Goal: Transaction & Acquisition: Purchase product/service

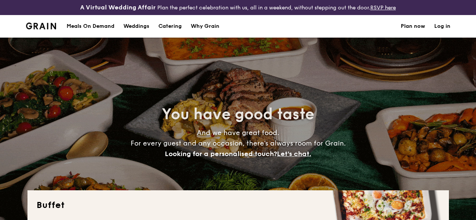
select select
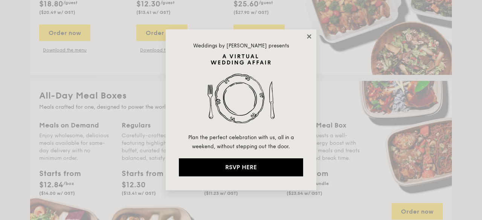
click at [312, 34] on icon at bounding box center [309, 36] width 7 height 7
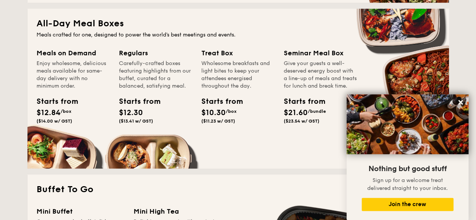
scroll to position [346, 0]
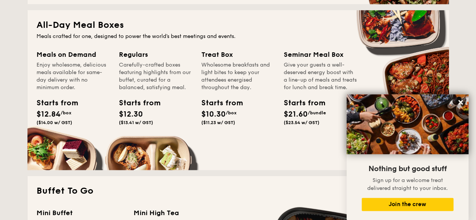
click at [75, 60] on div "Meals on Demand" at bounding box center [73, 54] width 73 height 11
click at [53, 119] on span "$12.84" at bounding box center [49, 114] width 24 height 9
click at [137, 70] on div "Carefully-crafted boxes featuring highlights from our buffet, curated for a bal…" at bounding box center [155, 76] width 73 height 30
click at [73, 60] on div "Meals on Demand" at bounding box center [73, 54] width 73 height 11
drag, startPoint x: 73, startPoint y: 61, endPoint x: 69, endPoint y: 88, distance: 27.4
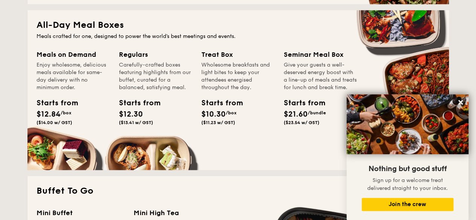
click at [69, 88] on div "Enjoy wholesome, delicious meals available for same-day delivery with no minimu…" at bounding box center [73, 76] width 73 height 30
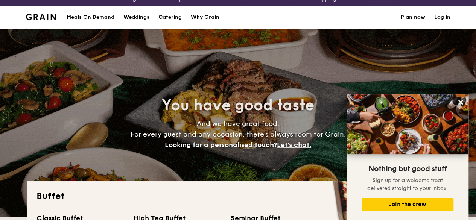
scroll to position [0, 0]
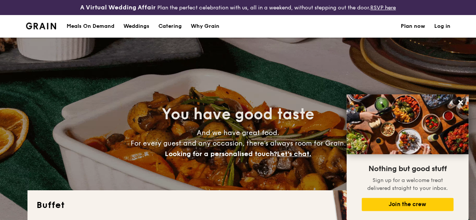
click at [95, 33] on div "Meals On Demand" at bounding box center [91, 26] width 48 height 23
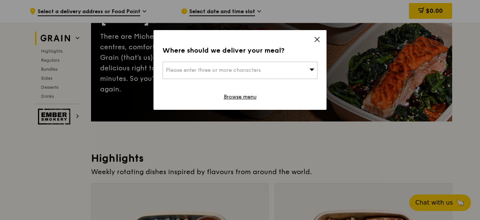
scroll to position [105, 0]
click at [319, 41] on icon at bounding box center [317, 39] width 7 height 7
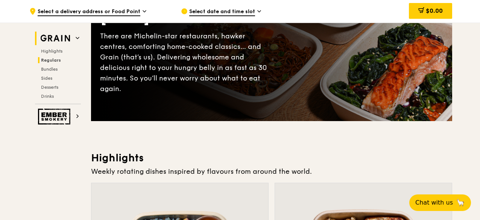
click at [46, 58] on span "Regulars" at bounding box center [51, 60] width 20 height 5
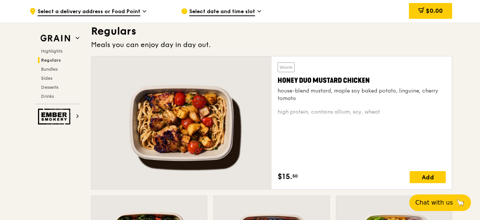
scroll to position [522, 0]
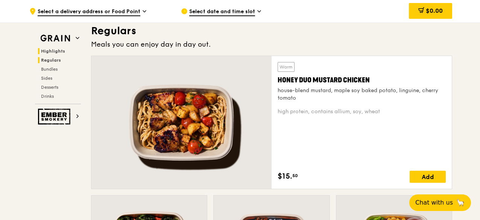
click at [54, 49] on span "Highlights" at bounding box center [53, 51] width 24 height 5
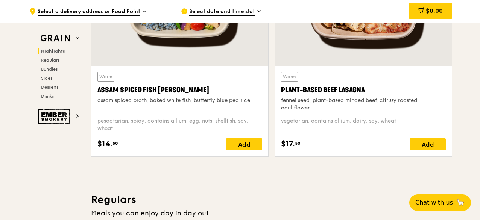
scroll to position [355, 0]
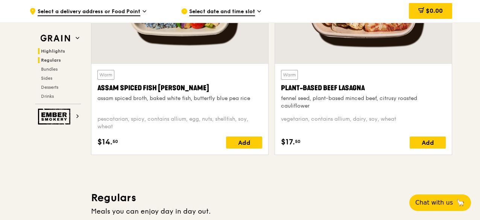
click at [51, 61] on span "Regulars" at bounding box center [51, 60] width 20 height 5
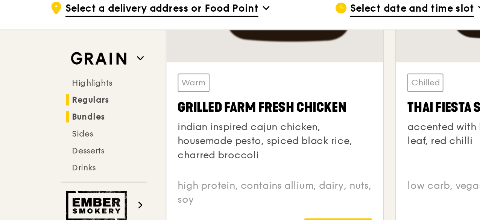
scroll to position [956, 0]
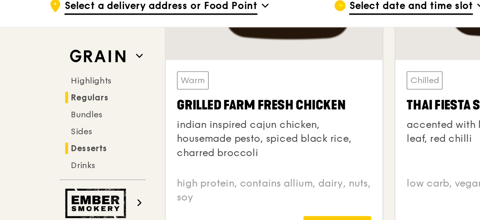
click at [51, 86] on span "Desserts" at bounding box center [50, 87] width 19 height 5
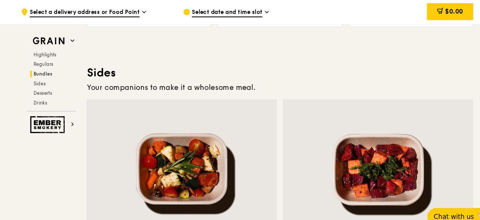
scroll to position [1659, 0]
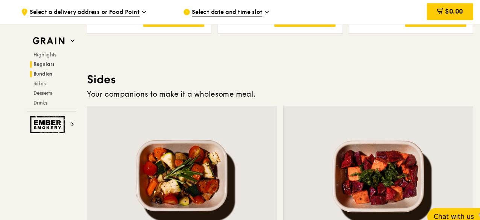
click at [48, 60] on span "Regulars" at bounding box center [51, 60] width 20 height 5
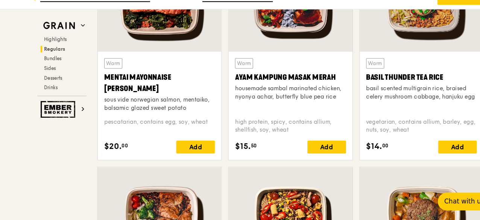
scroll to position [743, 0]
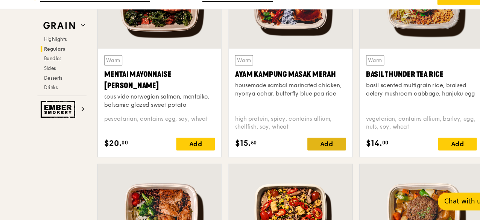
click at [312, 155] on div "Add" at bounding box center [306, 149] width 36 height 12
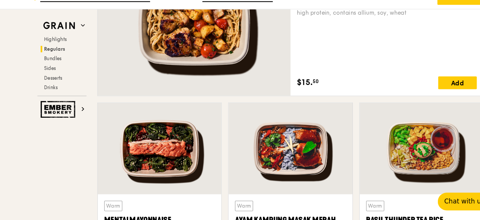
scroll to position [607, 0]
click at [421, 162] on div at bounding box center [395, 153] width 116 height 85
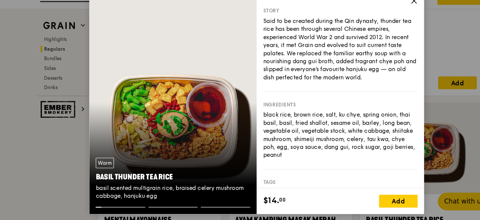
click at [440, 139] on div "Warm Basil Thunder Tea [PERSON_NAME] scented multigrain rice, braised celery mu…" at bounding box center [240, 110] width 480 height 220
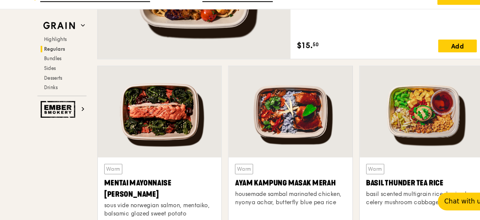
scroll to position [642, 0]
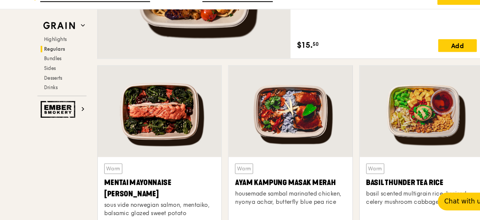
click at [413, 144] on div at bounding box center [395, 118] width 116 height 85
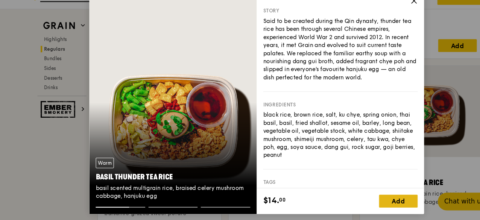
click at [382, 203] on div "Add" at bounding box center [373, 203] width 36 height 12
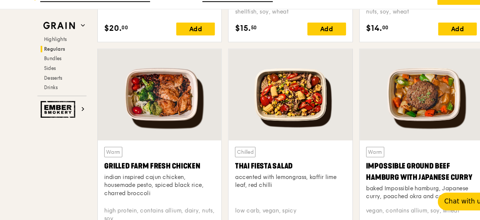
scroll to position [852, 0]
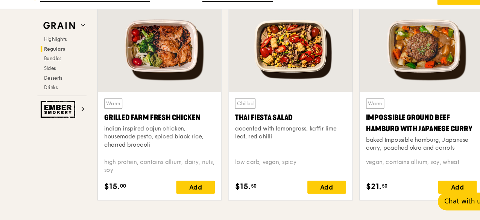
click at [173, 156] on div "Warm Grilled Farm Fresh Chicken indian inspired cajun chicken, housemade pesto,…" at bounding box center [150, 131] width 104 height 50
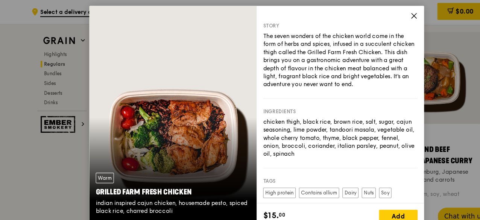
scroll to position [880, 0]
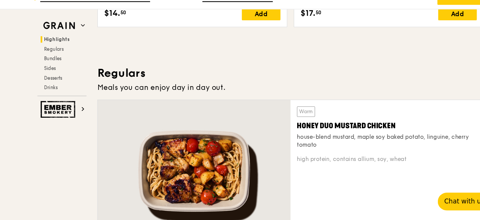
scroll to position [506, 0]
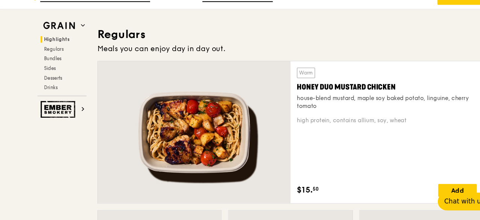
click at [369, 101] on div "Honey Duo Mustard Chicken" at bounding box center [362, 95] width 168 height 11
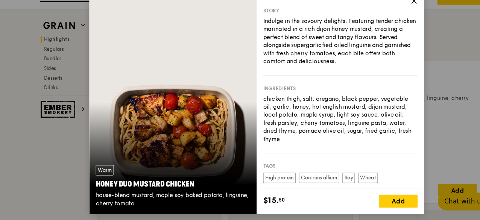
click at [387, 20] on span at bounding box center [387, 16] width 7 height 8
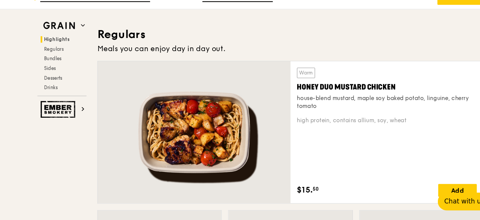
click at [323, 148] on div "Warm Honey Duo Mustard Chicken house-blend mustard, maple soy baked potato, lin…" at bounding box center [362, 138] width 168 height 121
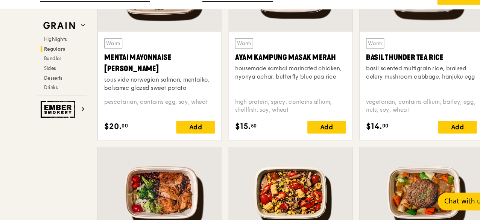
scroll to position [759, 0]
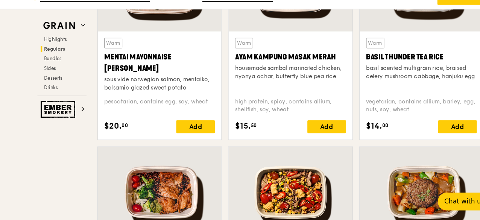
click at [232, 162] on div at bounding box center [272, 194] width 116 height 85
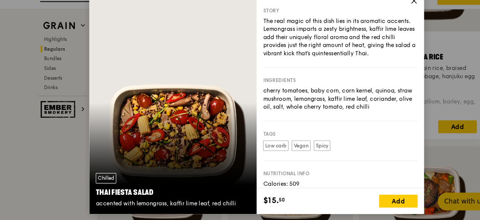
click at [232, 162] on div "Chilled Thai Fiesta Salad accented with lemongrass, kaffir lime leaf, red chilli" at bounding box center [162, 110] width 157 height 209
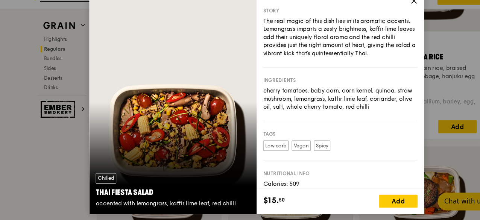
click at [416, 113] on div "Chilled Thai Fiesta Salad accented with lemongrass, kaffir lime leaf, red chill…" at bounding box center [240, 110] width 480 height 220
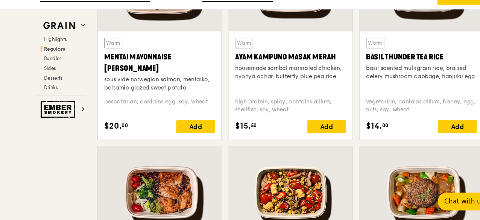
click at [232, 162] on div at bounding box center [272, 194] width 116 height 85
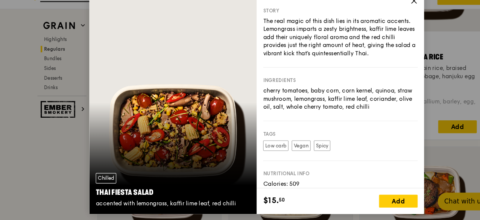
click at [232, 162] on div "Chilled Thai Fiesta Salad accented with lemongrass, kaffir lime leaf, red chilli" at bounding box center [162, 110] width 157 height 209
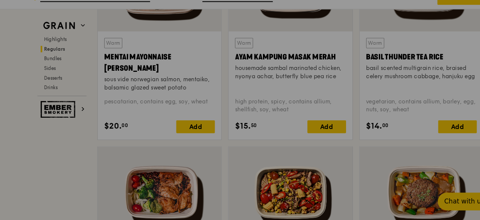
click at [425, 112] on div "vegetarian, contains allium, barley, egg, nuts, soy, wheat" at bounding box center [395, 113] width 104 height 15
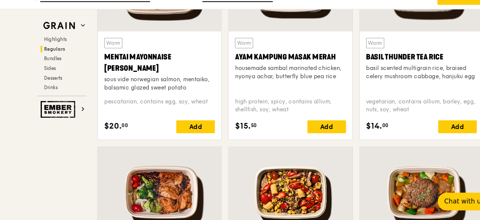
click at [279, 167] on div at bounding box center [272, 194] width 116 height 85
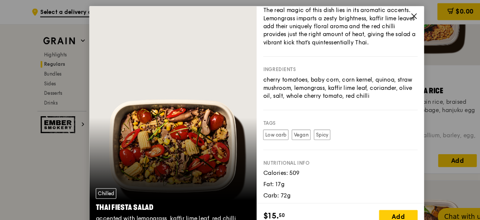
scroll to position [26, 0]
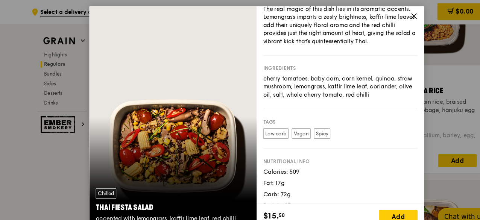
click at [389, 17] on icon at bounding box center [387, 15] width 5 height 5
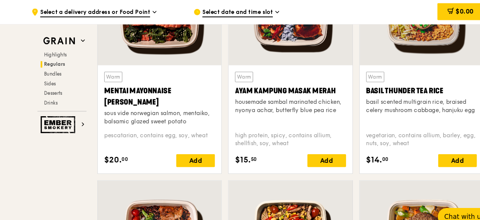
click at [232, 148] on div "Warm Ayam [GEOGRAPHIC_DATA] housemade sambal marinated chicken, nyonya achar, b…" at bounding box center [272, 111] width 104 height 89
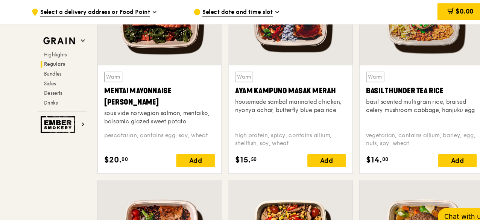
click at [232, 148] on div "Warm Ayam [GEOGRAPHIC_DATA] housemade sambal marinated chicken, nyonya achar, b…" at bounding box center [272, 111] width 104 height 89
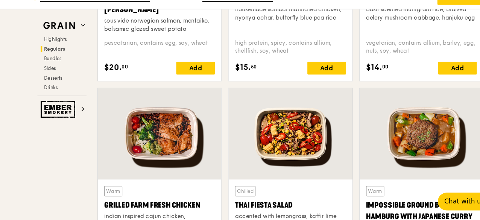
scroll to position [843, 0]
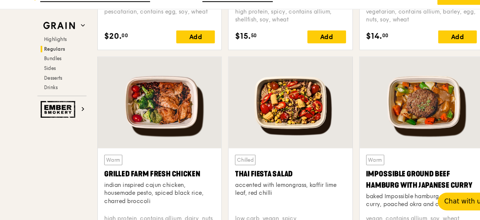
click at [188, 93] on div at bounding box center [149, 110] width 116 height 85
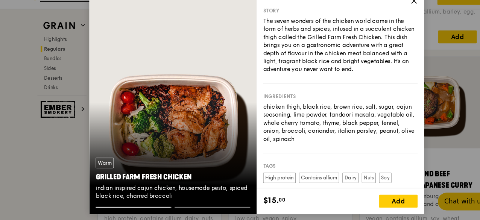
click at [388, 20] on span at bounding box center [387, 16] width 7 height 8
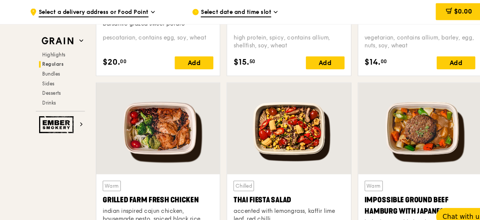
scroll to position [830, 0]
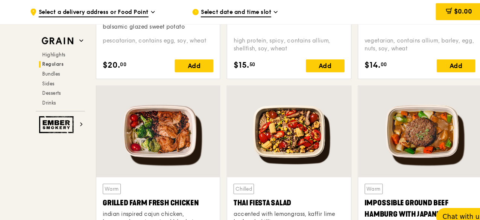
click at [172, 140] on div at bounding box center [149, 123] width 116 height 85
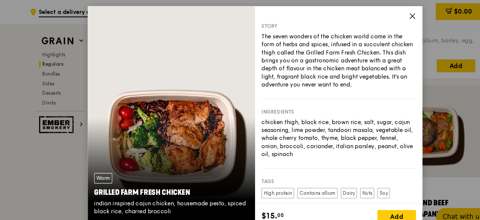
click at [388, 19] on span at bounding box center [387, 16] width 7 height 8
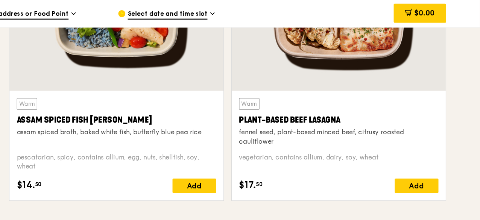
scroll to position [344, 0]
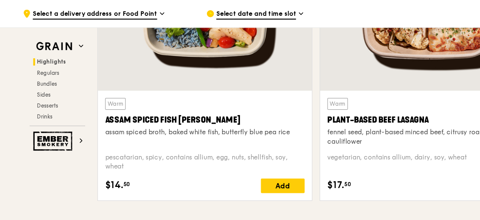
click at [303, 160] on div "$17. 50 Add" at bounding box center [363, 154] width 165 height 12
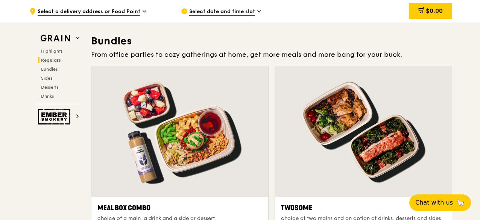
scroll to position [1100, 0]
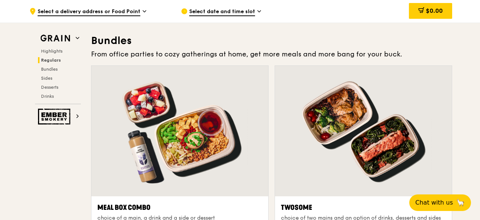
click at [404, 182] on div at bounding box center [363, 131] width 177 height 131
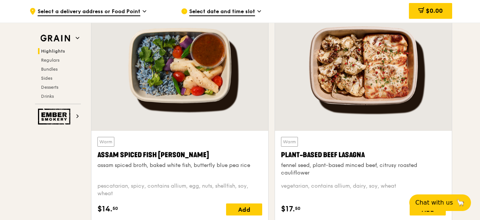
scroll to position [284, 0]
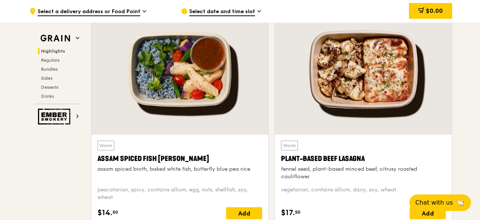
drag, startPoint x: 0, startPoint y: 121, endPoint x: 213, endPoint y: 86, distance: 216.2
click at [213, 86] on div at bounding box center [179, 69] width 177 height 131
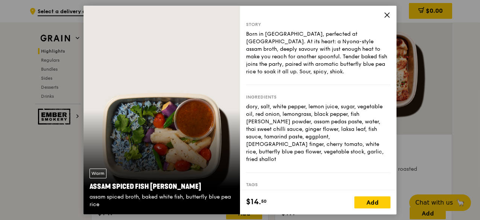
click at [213, 86] on div "Warm Assam Spiced Fish [PERSON_NAME] assam spiced broth, baked white fish, butt…" at bounding box center [162, 110] width 157 height 209
click at [0, 119] on div "Warm Assam Spiced Fish [PERSON_NAME] assam spiced broth, baked white fish, butt…" at bounding box center [240, 110] width 480 height 220
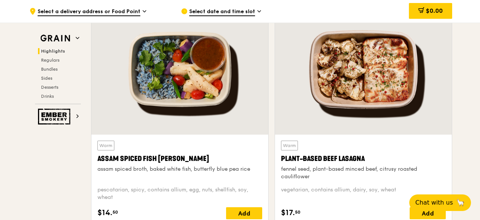
click at [300, 201] on div "vegetarian, contains allium, dairy, soy, wheat" at bounding box center [363, 193] width 165 height 15
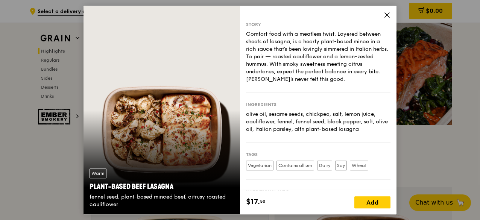
scroll to position [108, 0]
